Goal: Navigation & Orientation: Find specific page/section

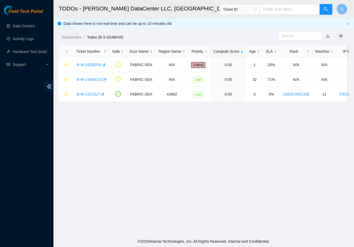
click at [130, 159] on main "TODOs - [PERSON_NAME] DataCenter LLC, [GEOGRAPHIC_DATA], [GEOGRAPHIC_DATA] Tick…" at bounding box center [203, 117] width 300 height 235
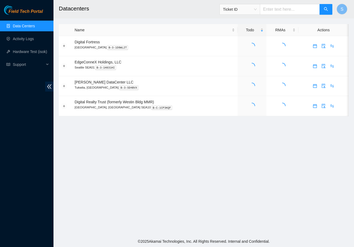
click at [130, 159] on body "Field Tech Portal Data Centers Activity Logs Hardware Test (isok) Support Datac…" at bounding box center [177, 123] width 354 height 247
click at [251, 45] on link "3" at bounding box center [252, 46] width 2 height 4
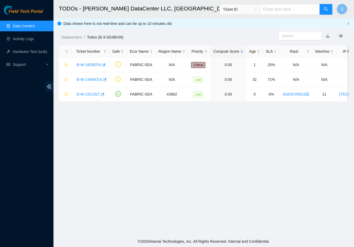
click at [189, 114] on main "TODOs - [PERSON_NAME] DataCenter LLC, [GEOGRAPHIC_DATA], [GEOGRAPHIC_DATA] Tick…" at bounding box center [203, 117] width 300 height 235
click at [125, 120] on main "TODOs - [PERSON_NAME] DataCenter LLC, [GEOGRAPHIC_DATA], [GEOGRAPHIC_DATA] Tick…" at bounding box center [203, 117] width 300 height 235
